Goal: Task Accomplishment & Management: Use online tool/utility

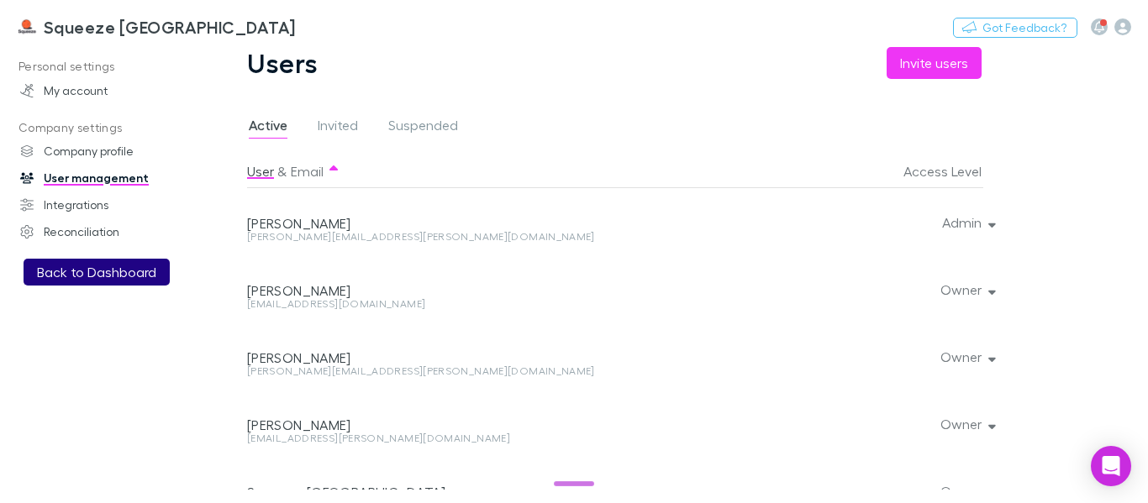
click at [108, 276] on button "Back to Dashboard" at bounding box center [97, 272] width 146 height 27
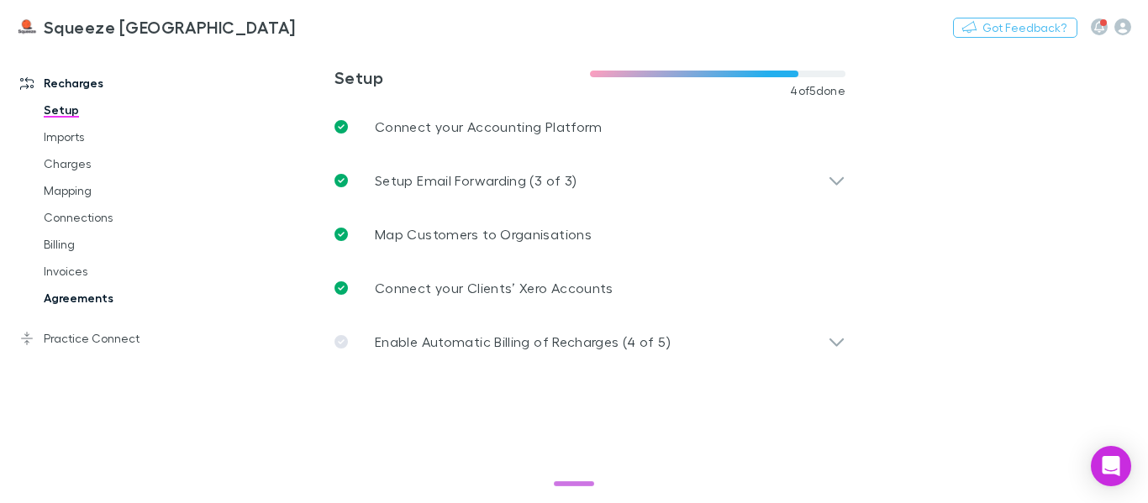
click at [94, 302] on link "Agreements" at bounding box center [121, 298] width 189 height 27
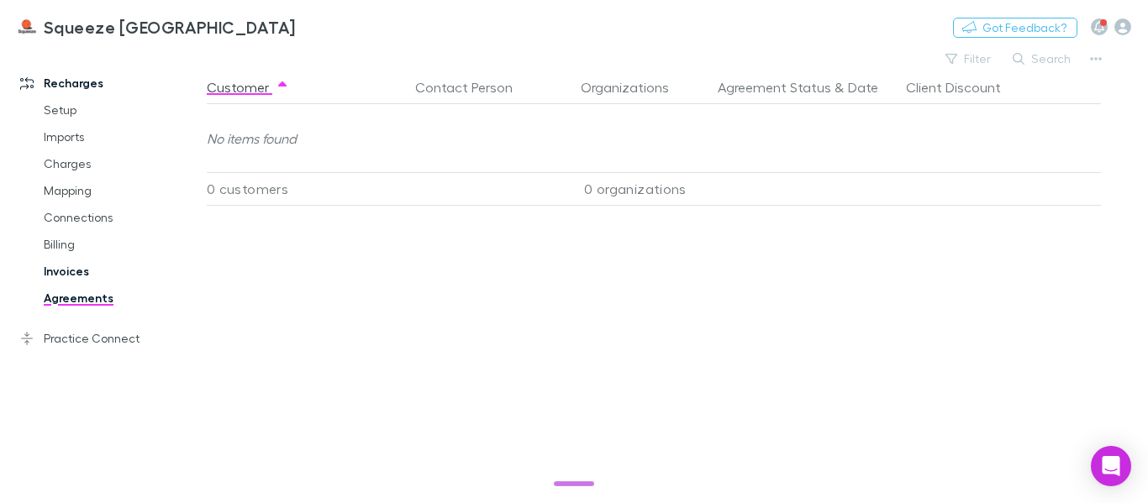
click at [66, 266] on link "Invoices" at bounding box center [121, 271] width 189 height 27
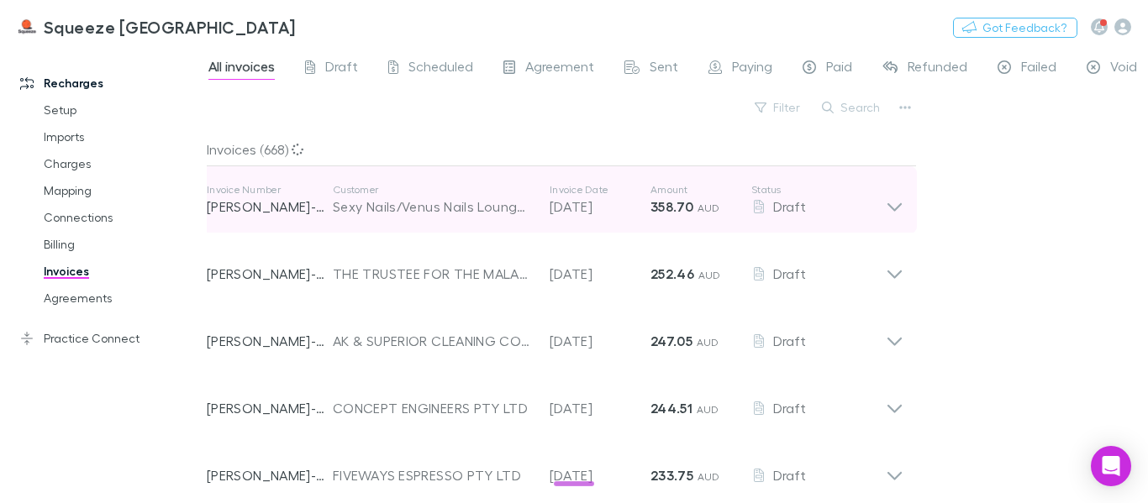
click at [894, 202] on icon at bounding box center [895, 200] width 18 height 34
